Goal: Task Accomplishment & Management: Manage account settings

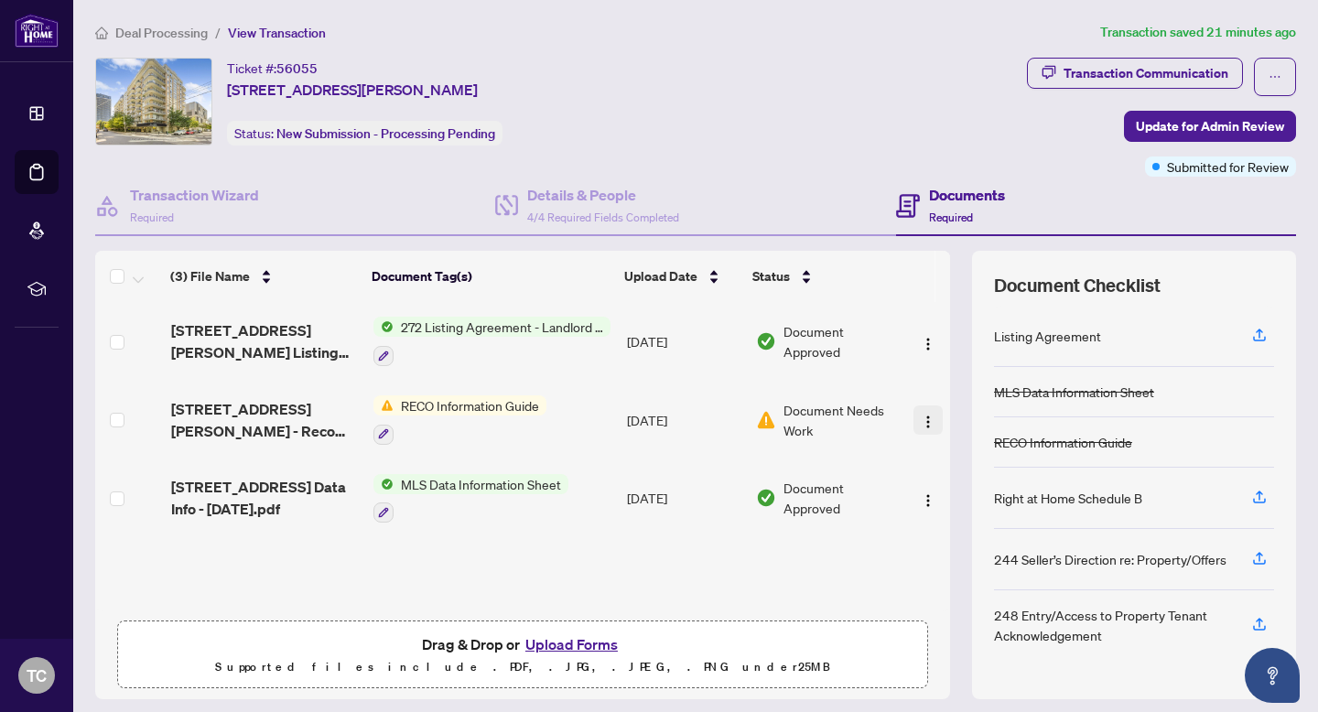
click at [921, 415] on img "button" at bounding box center [928, 422] width 15 height 15
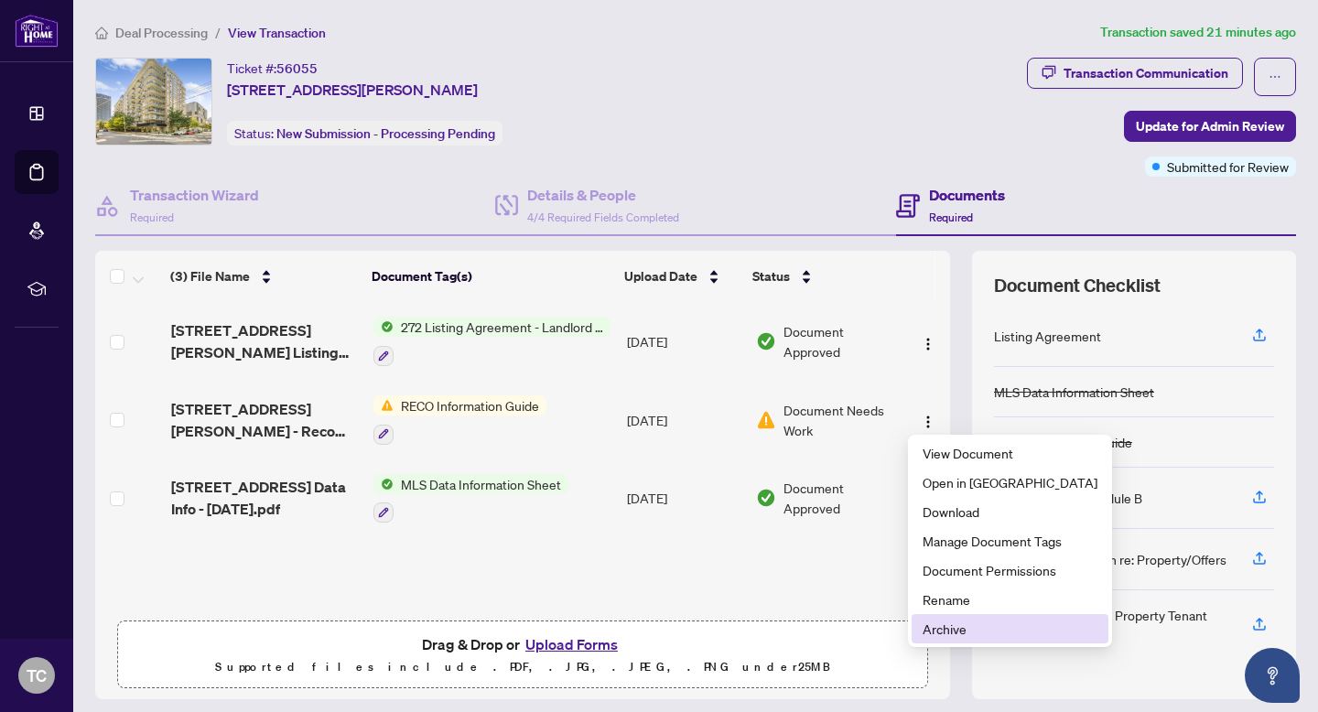
click at [921, 624] on li "Archive" at bounding box center [1009, 628] width 197 height 29
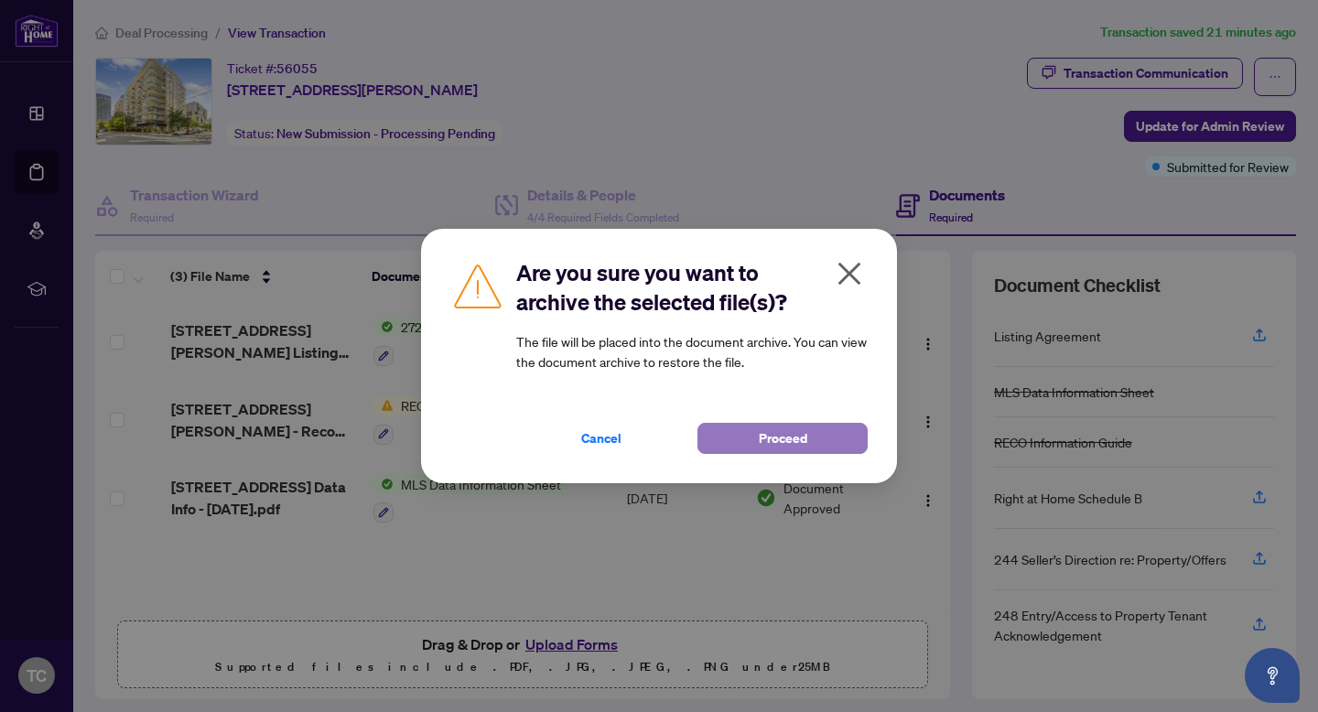
click at [772, 438] on span "Proceed" at bounding box center [783, 438] width 48 height 29
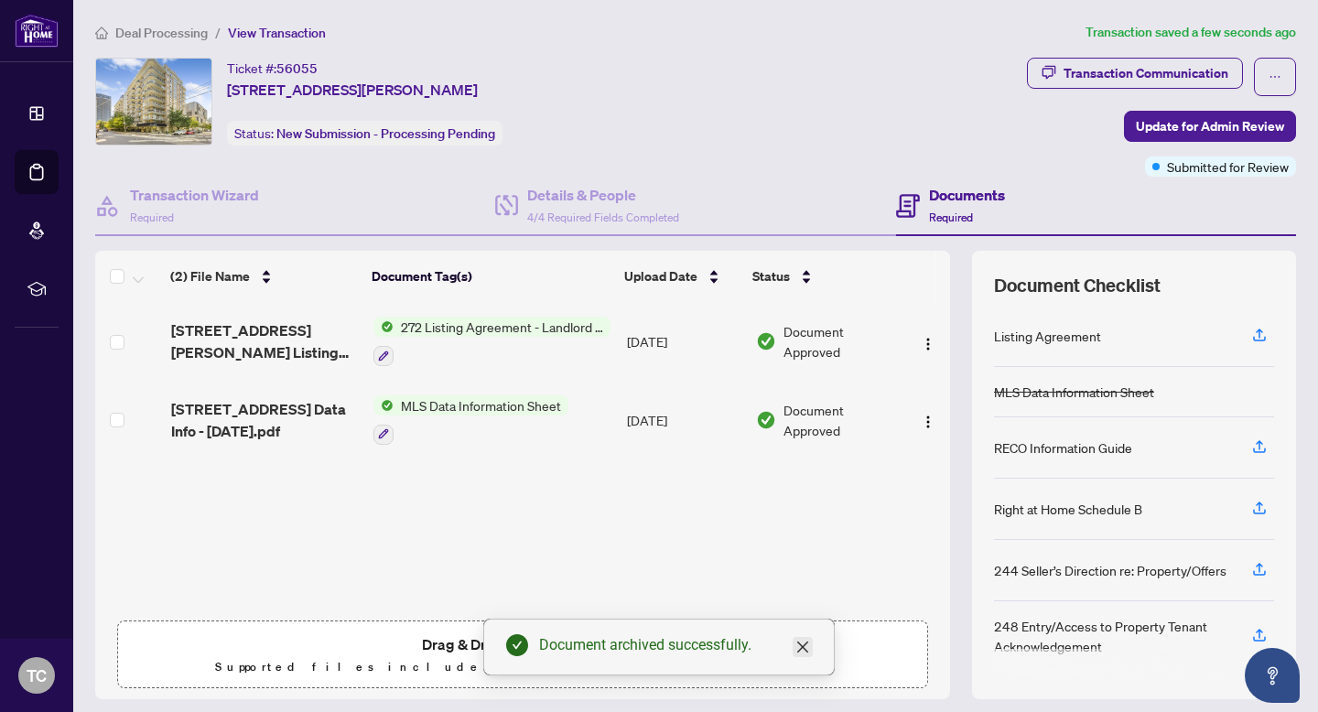
click at [803, 643] on icon "close" at bounding box center [802, 647] width 15 height 15
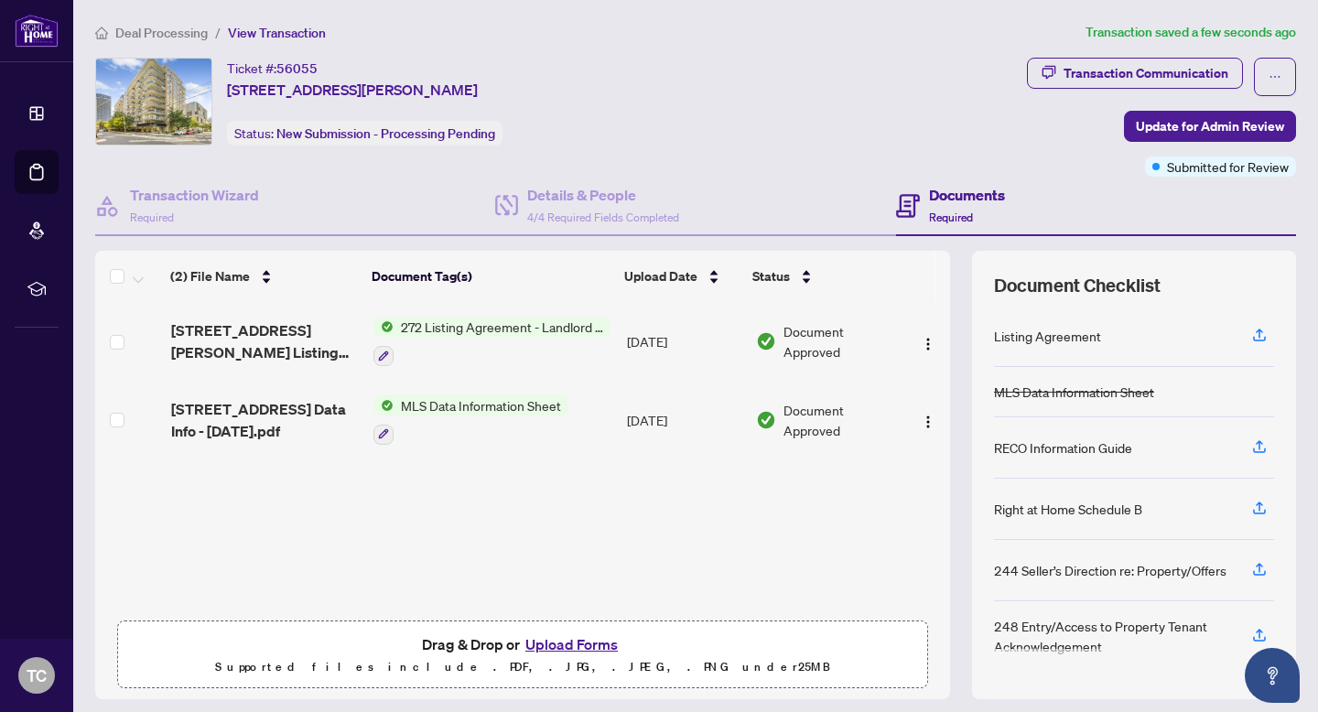
click at [588, 644] on button "Upload Forms" at bounding box center [571, 644] width 103 height 24
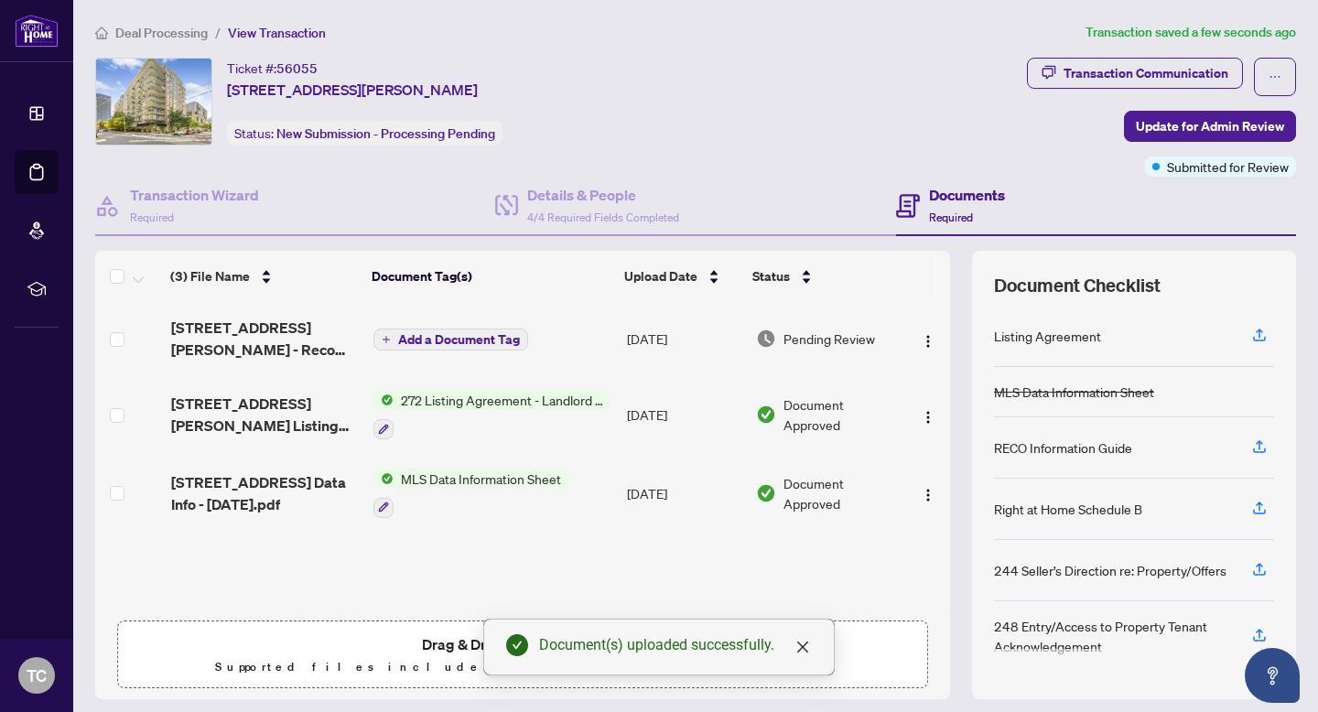
click at [459, 336] on span "Add a Document Tag" at bounding box center [459, 339] width 122 height 13
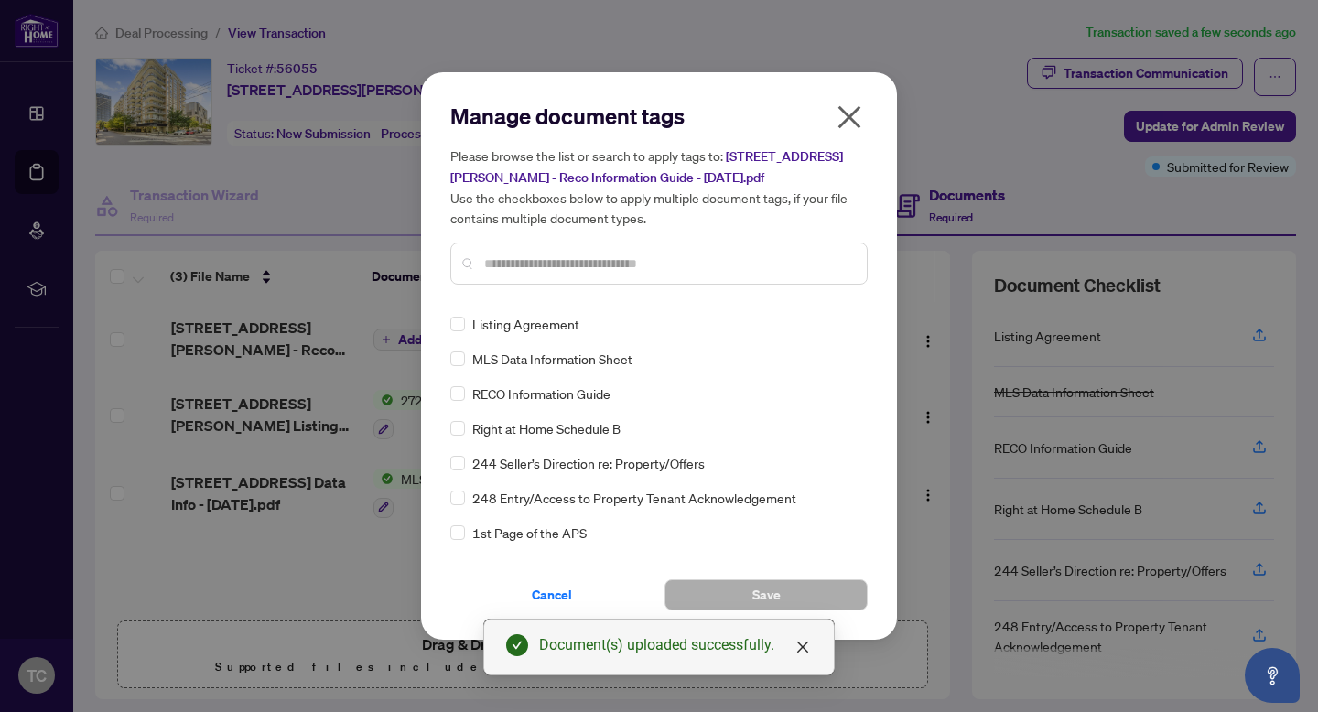
click at [547, 255] on input "text" at bounding box center [668, 263] width 368 height 20
click at [781, 587] on button "Save" at bounding box center [765, 594] width 203 height 31
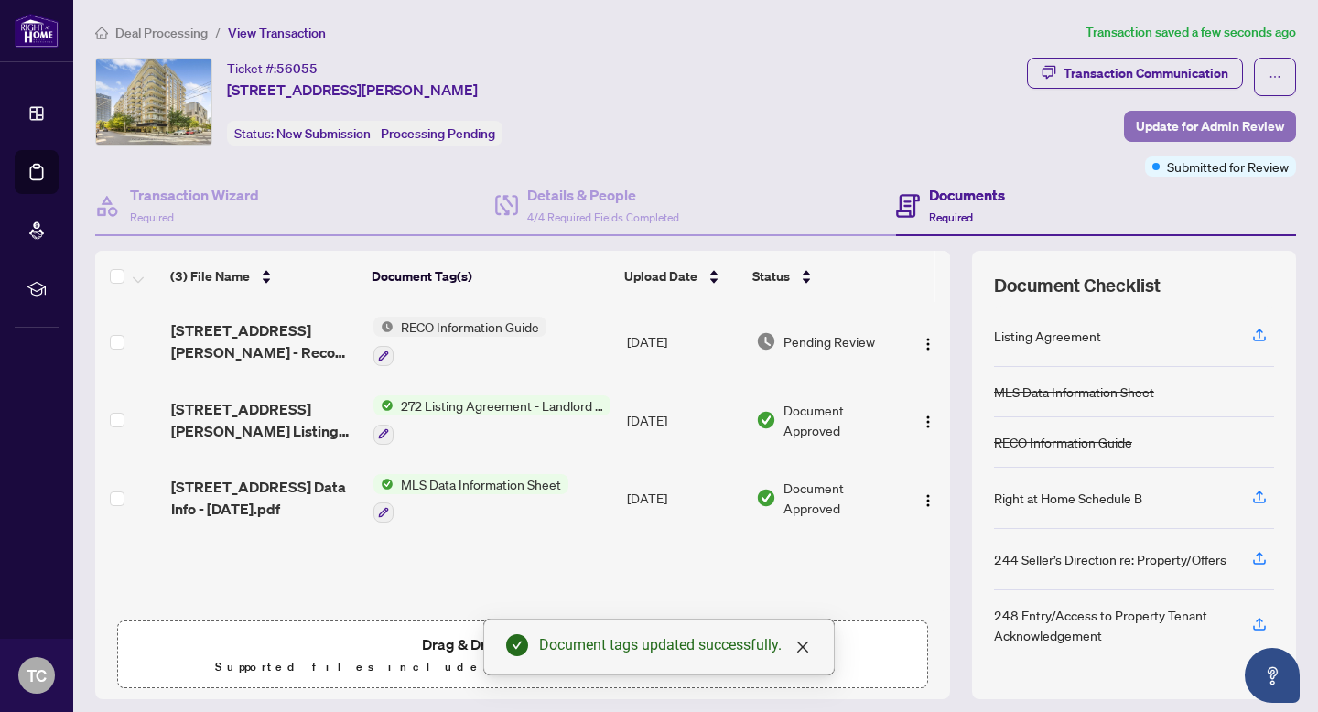
click at [1199, 131] on span "Update for Admin Review" at bounding box center [1210, 126] width 148 height 29
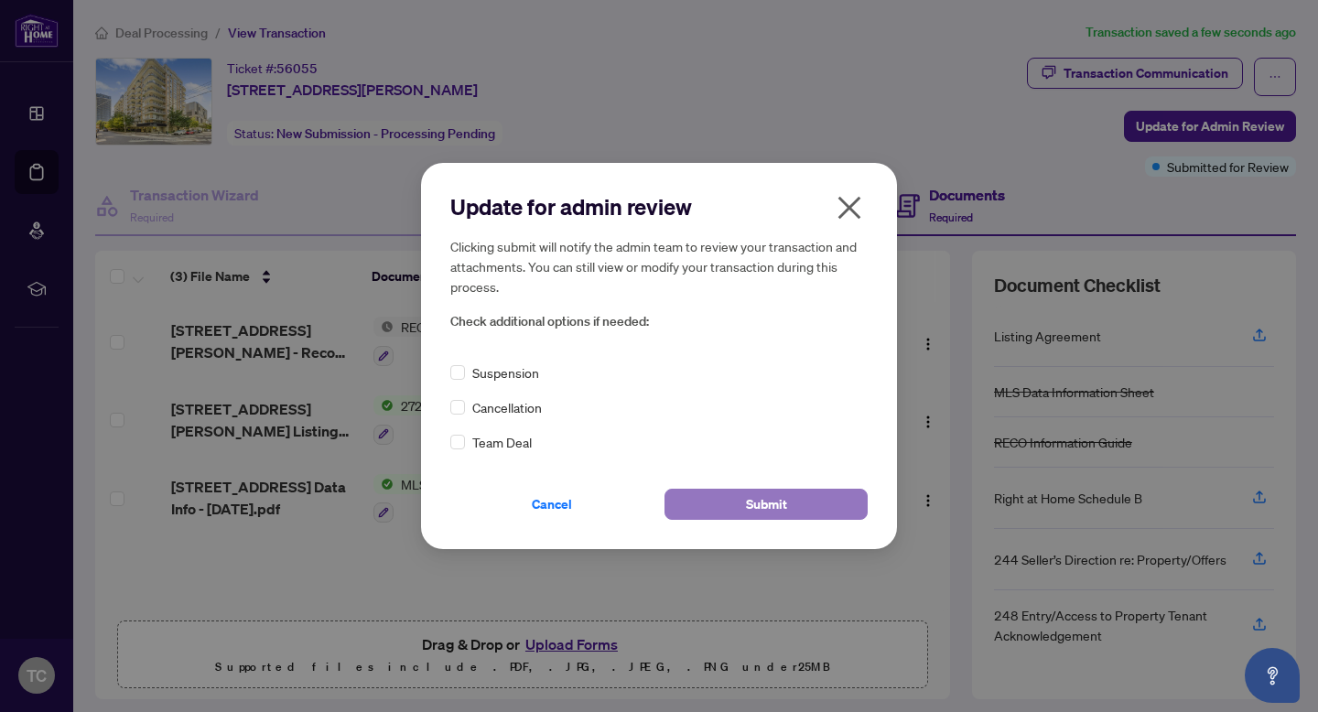
click at [762, 499] on span "Submit" at bounding box center [766, 504] width 41 height 29
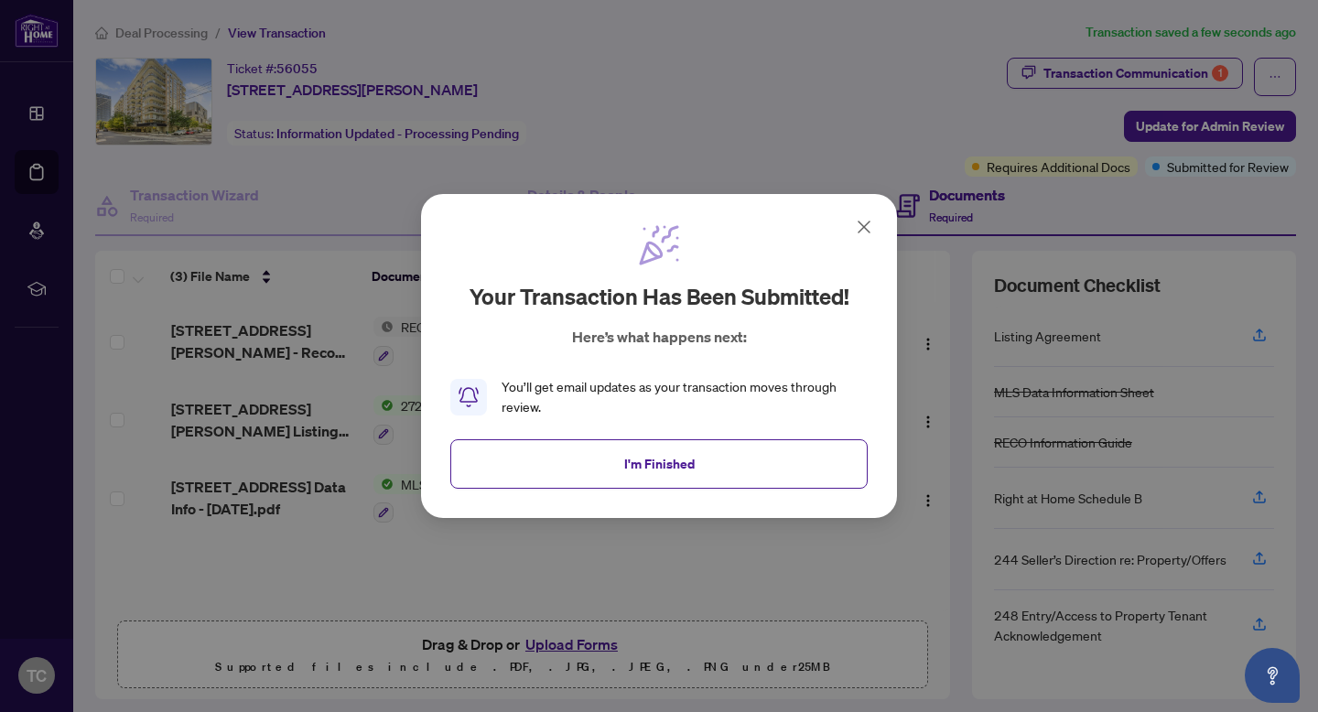
click at [869, 221] on icon at bounding box center [863, 226] width 11 height 11
